Goal: Find specific page/section: Find specific page/section

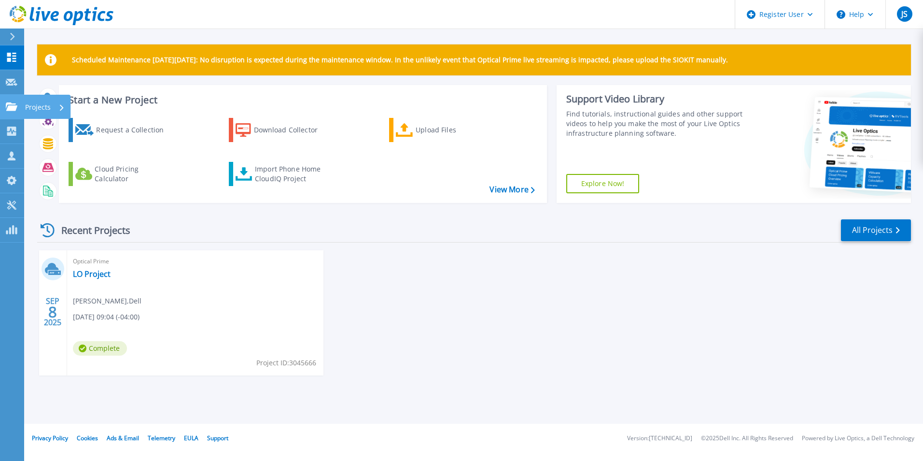
click at [8, 110] on icon at bounding box center [12, 106] width 12 height 8
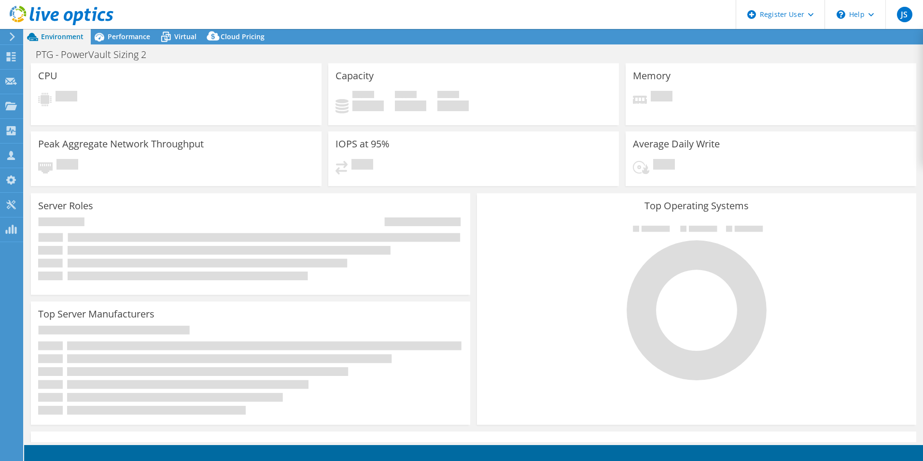
select select "USD"
